Goal: Browse casually: Explore the website without a specific task or goal

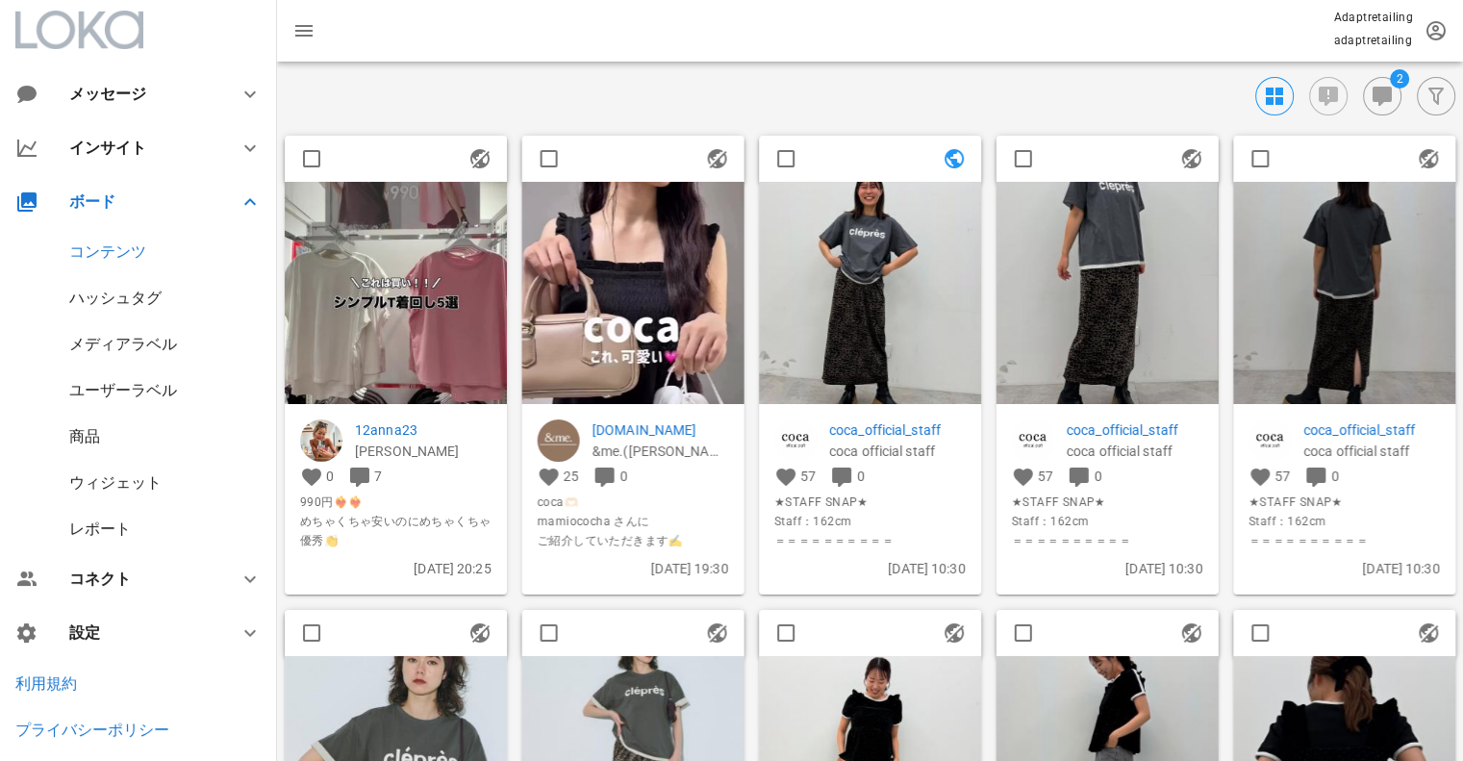
click at [119, 297] on div "ハッシュタグ" at bounding box center [115, 298] width 92 height 18
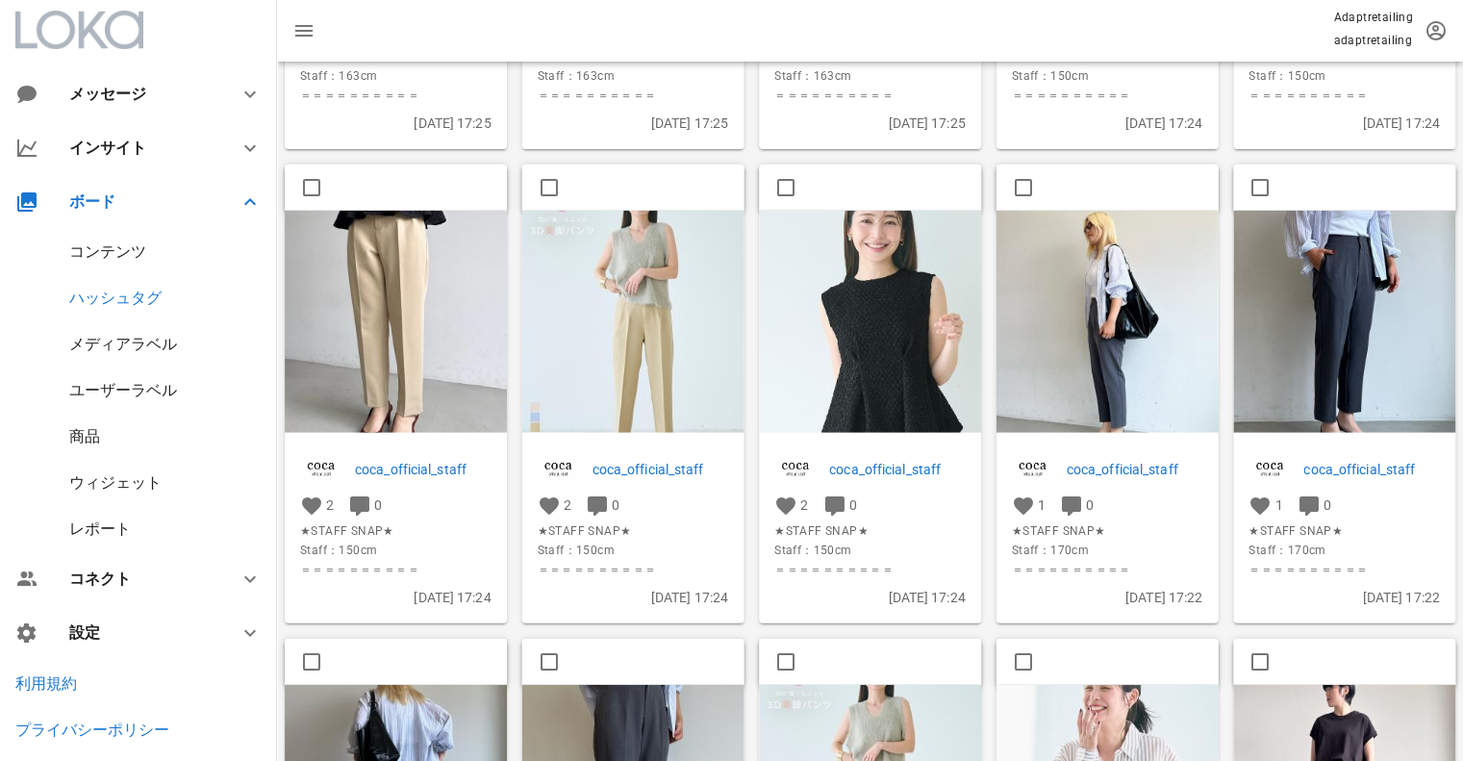
scroll to position [7083, 0]
click at [1150, 303] on img at bounding box center [1108, 323] width 222 height 222
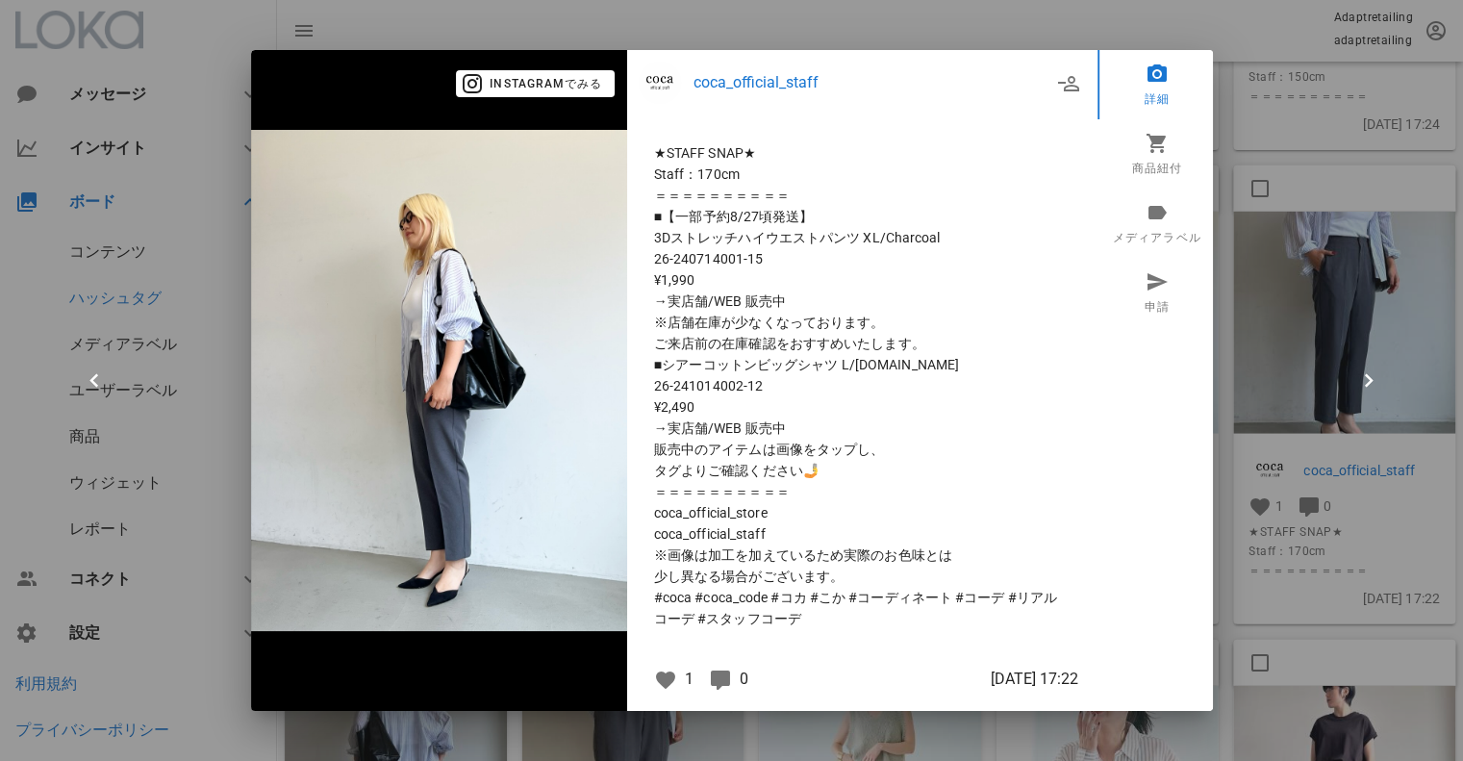
click at [756, 66] on div "coca_official_staff" at bounding box center [873, 83] width 358 height 42
click at [759, 76] on p "coca_official_staff" at bounding box center [873, 82] width 358 height 23
click at [1012, 20] on div at bounding box center [731, 380] width 1463 height 761
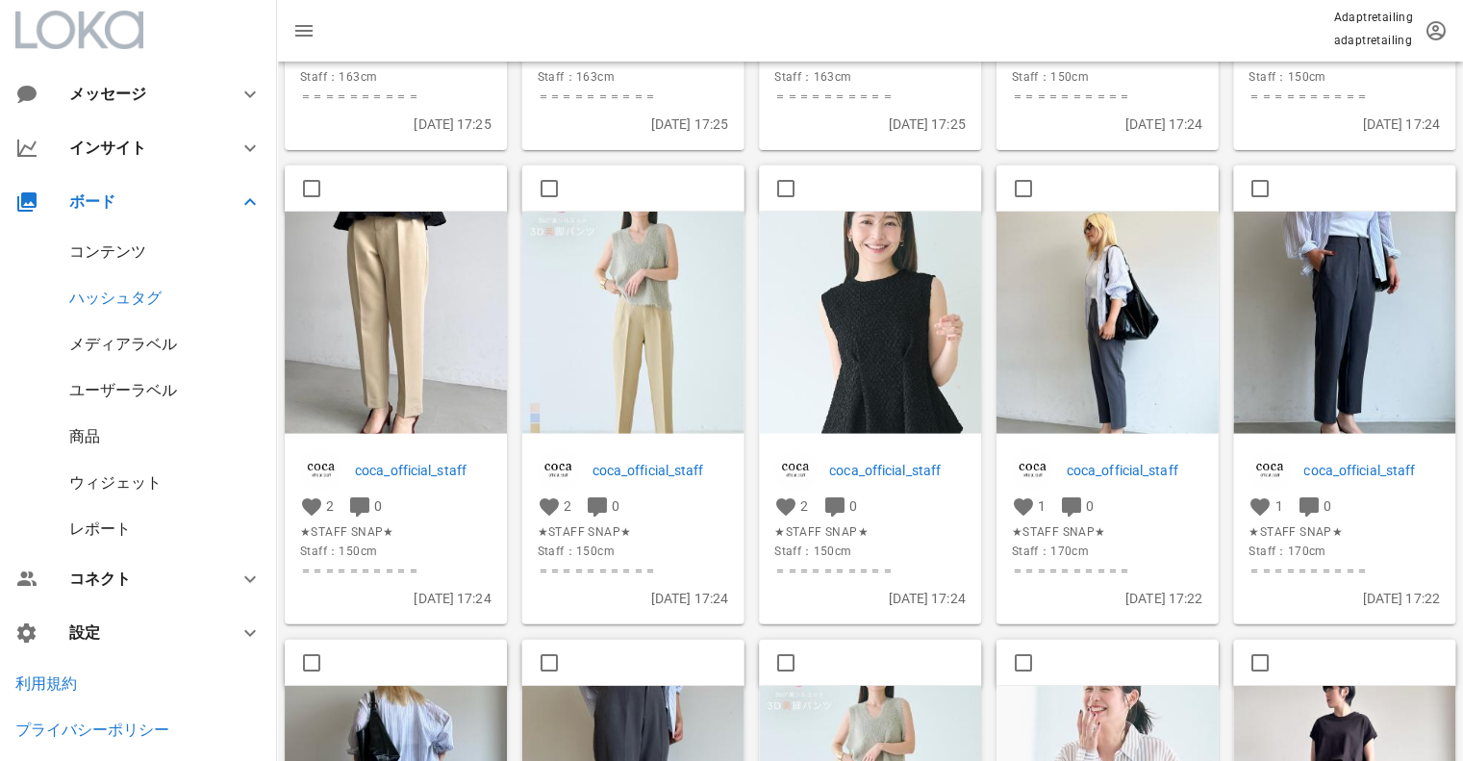
click at [130, 265] on div "コンテンツ" at bounding box center [138, 252] width 277 height 46
click at [124, 257] on div "コンテンツ" at bounding box center [107, 251] width 77 height 18
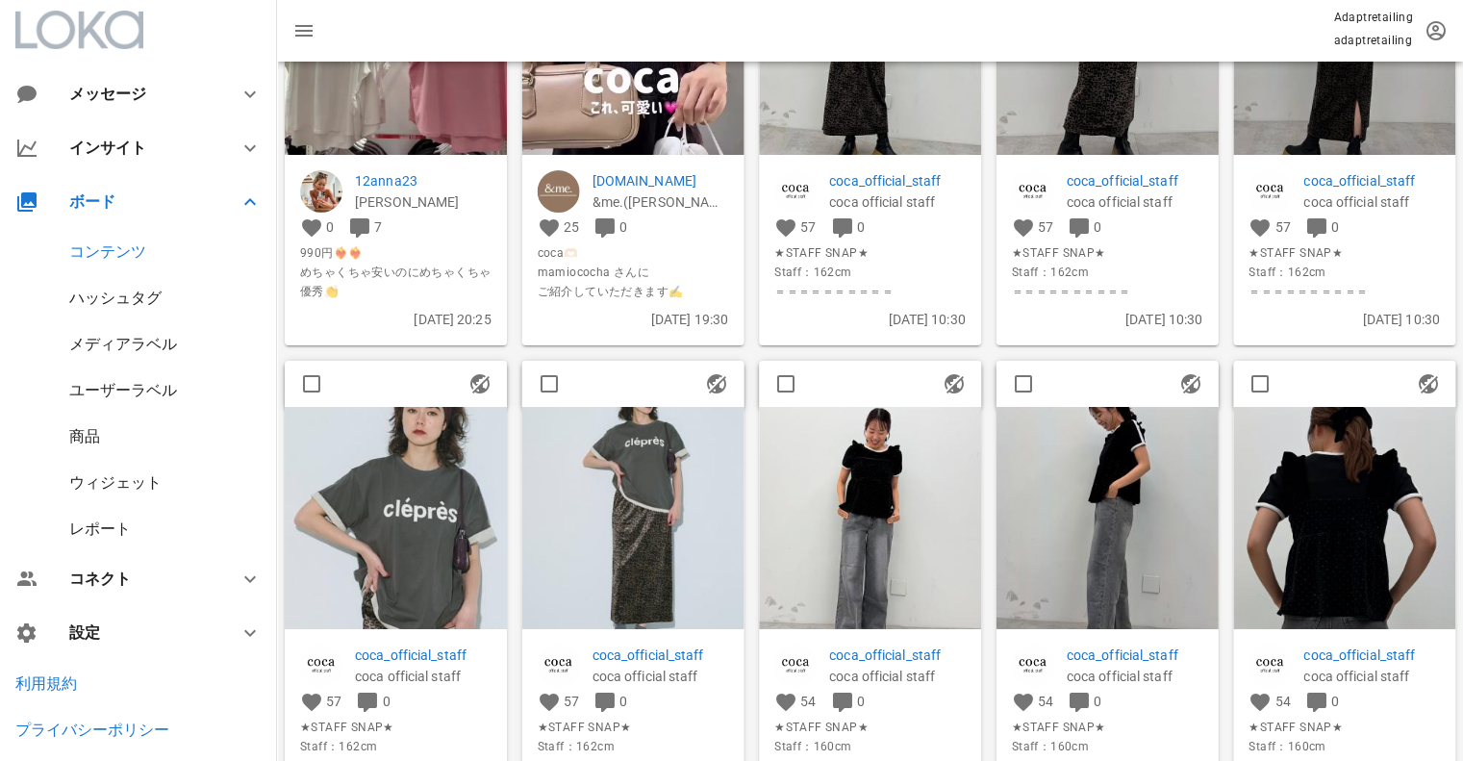
scroll to position [192, 0]
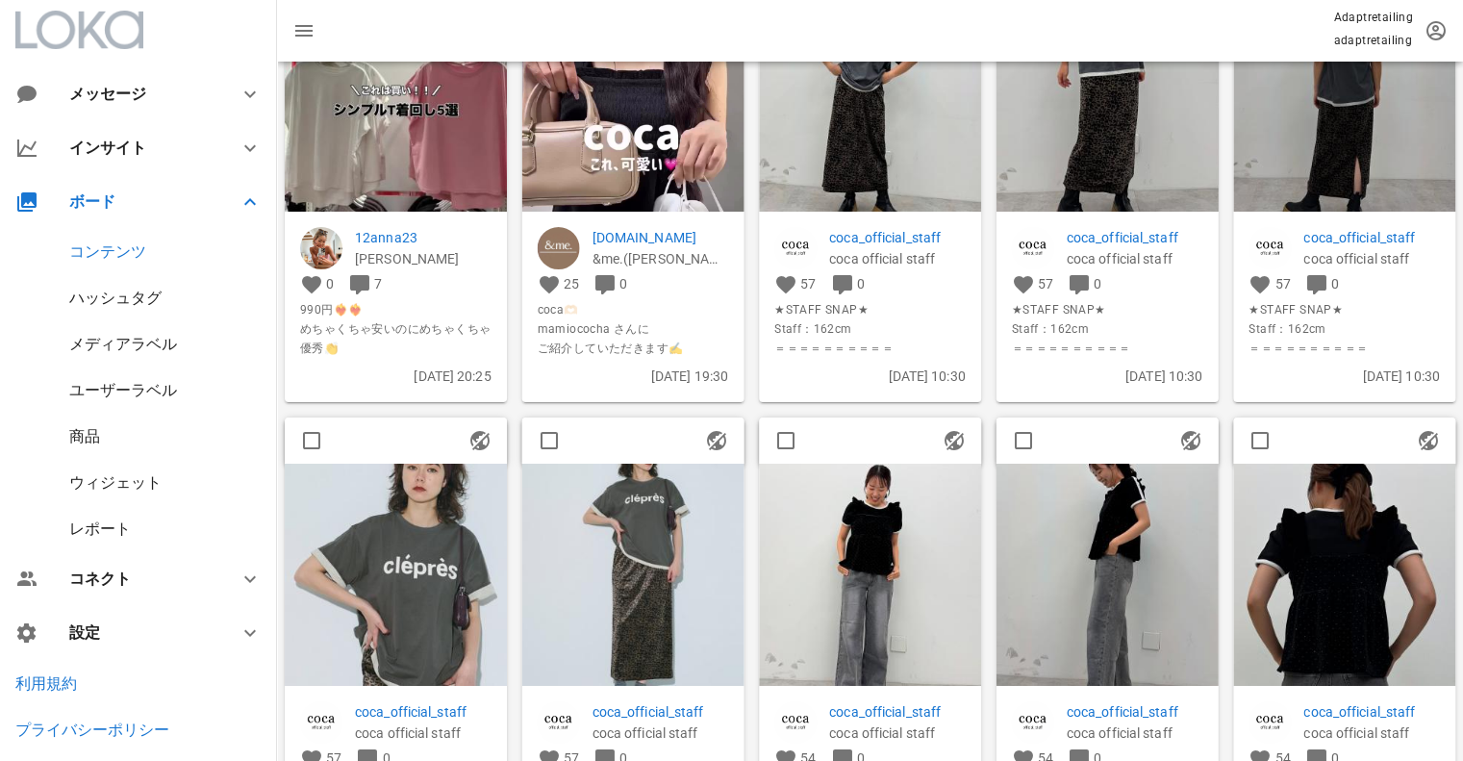
click at [156, 295] on div "ハッシュタグ" at bounding box center [115, 298] width 92 height 18
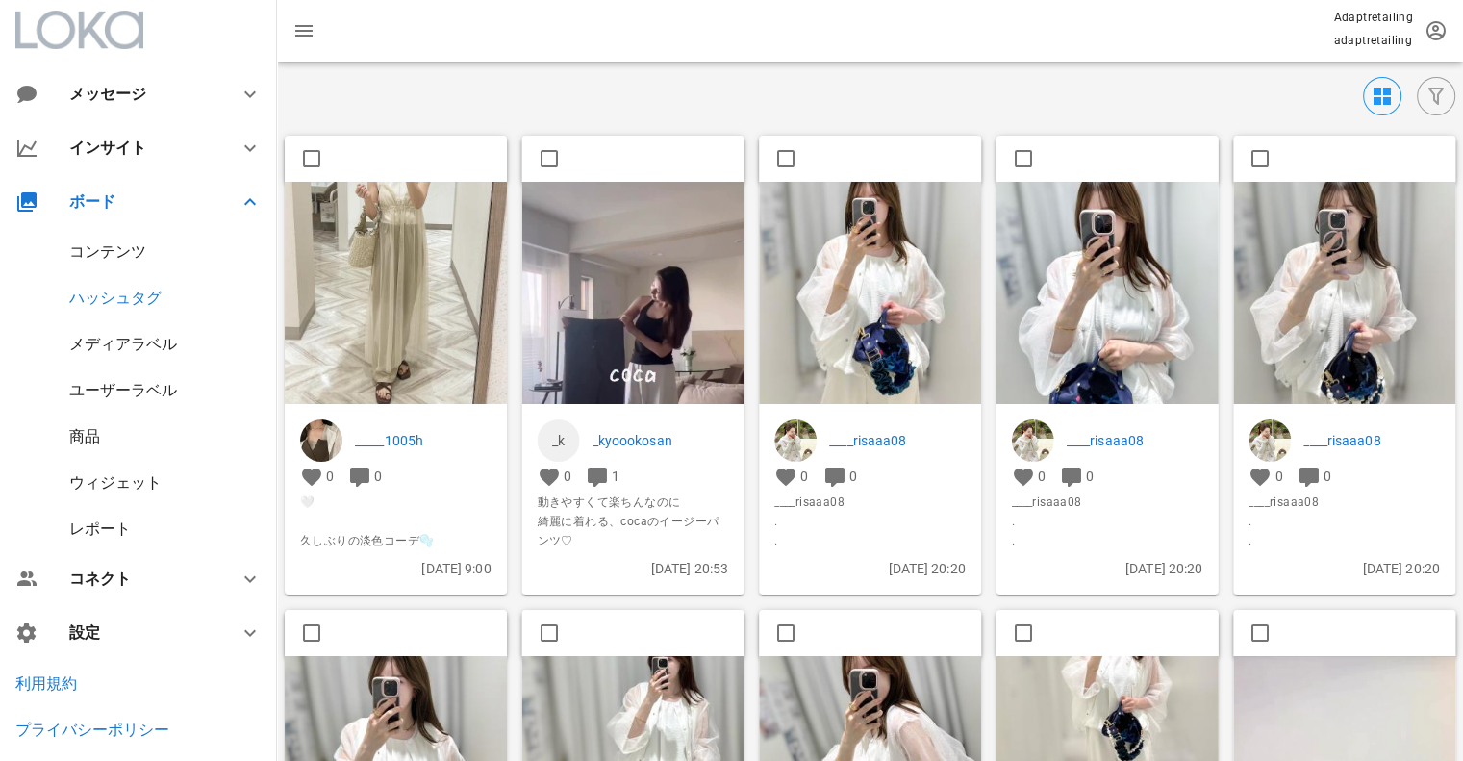
click at [399, 242] on img at bounding box center [396, 293] width 222 height 222
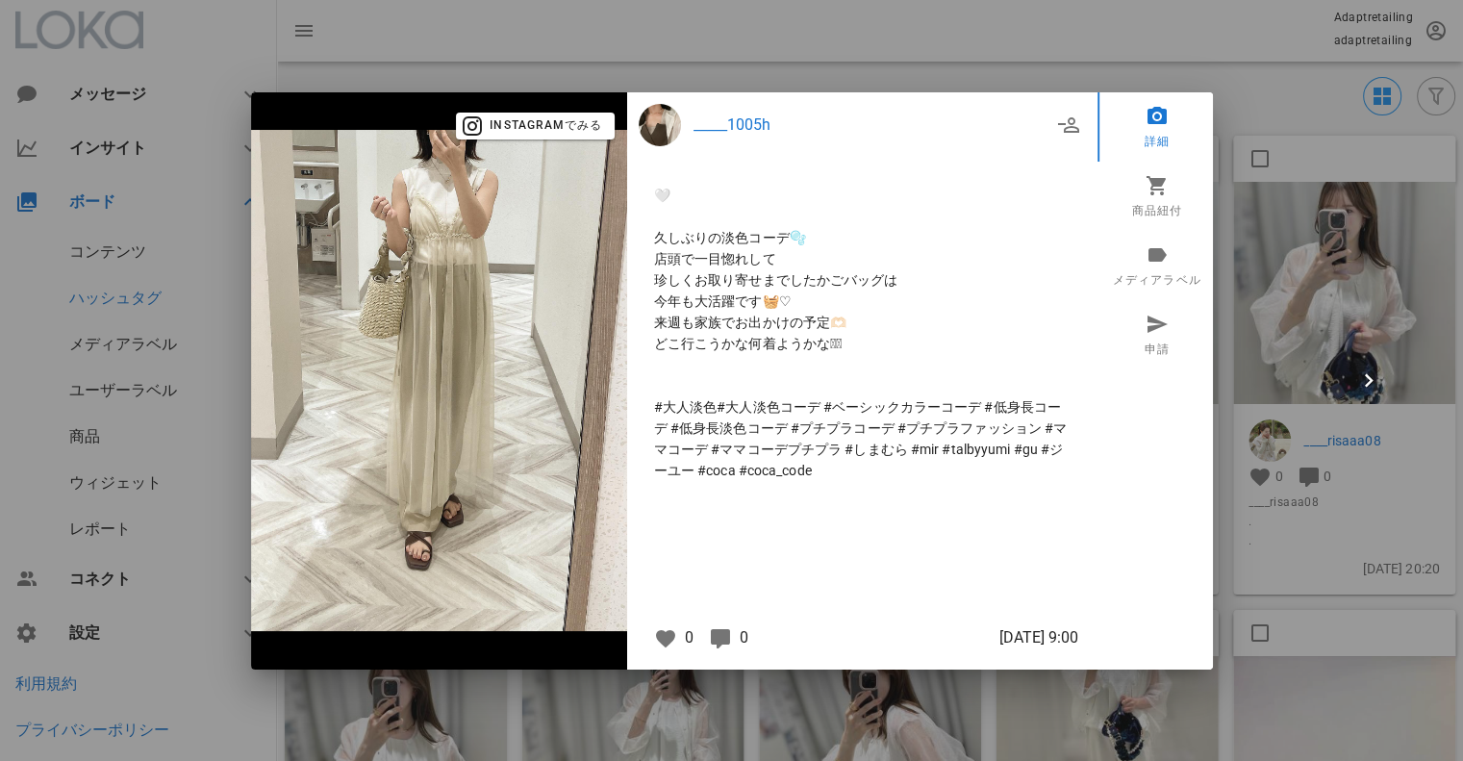
click at [919, 56] on div at bounding box center [731, 380] width 1463 height 761
